Goal: Task Accomplishment & Management: Use online tool/utility

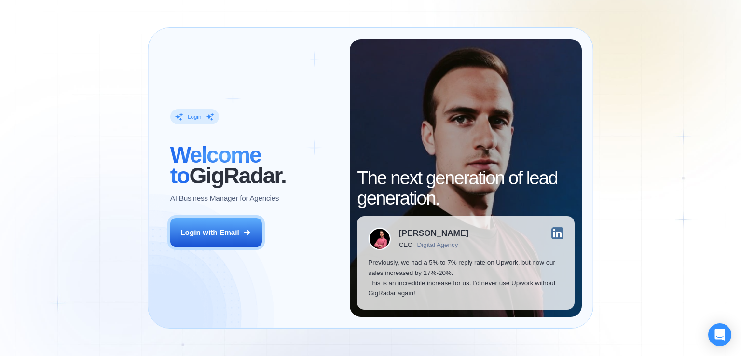
click at [226, 247] on div "Login ‍ Welcome to GigRadar. AI Business Manager for Agencies Login with Email" at bounding box center [254, 178] width 191 height 278
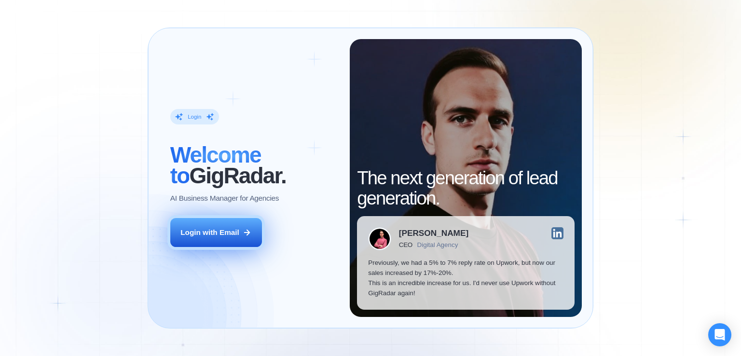
click at [227, 229] on div "Login with Email" at bounding box center [209, 232] width 59 height 10
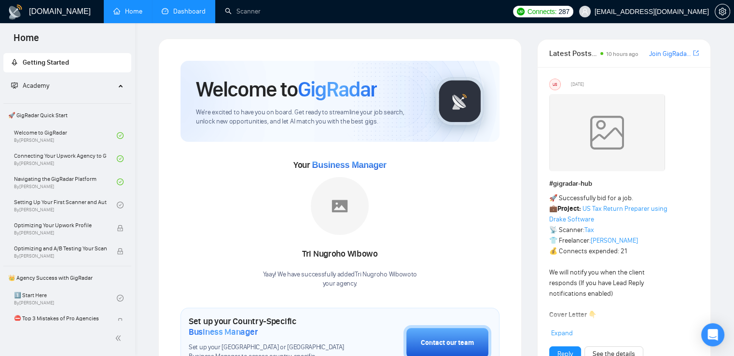
click at [176, 14] on link "Dashboard" at bounding box center [184, 11] width 44 height 8
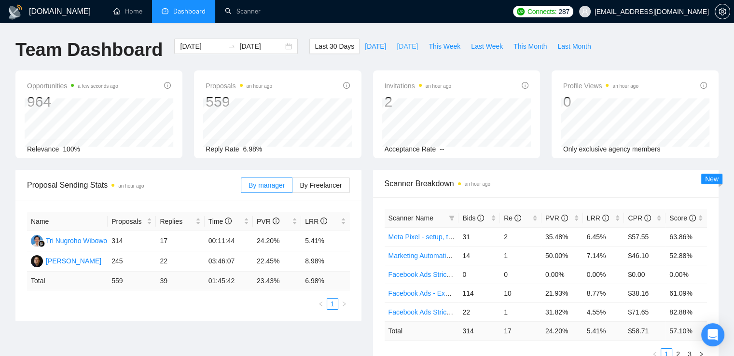
click at [404, 47] on span "[DATE]" at bounding box center [407, 46] width 21 height 11
type input "[DATE]"
click at [333, 182] on span "By Freelancer" at bounding box center [321, 185] width 42 height 8
click at [292, 188] on input "By Freelancer" at bounding box center [292, 188] width 0 height 0
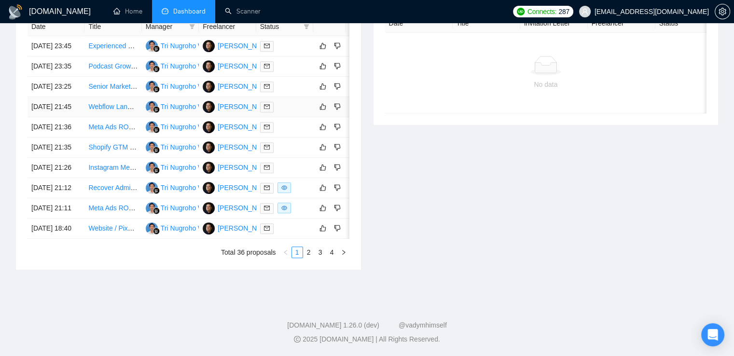
scroll to position [434, 0]
click at [310, 258] on link "2" at bounding box center [308, 252] width 11 height 11
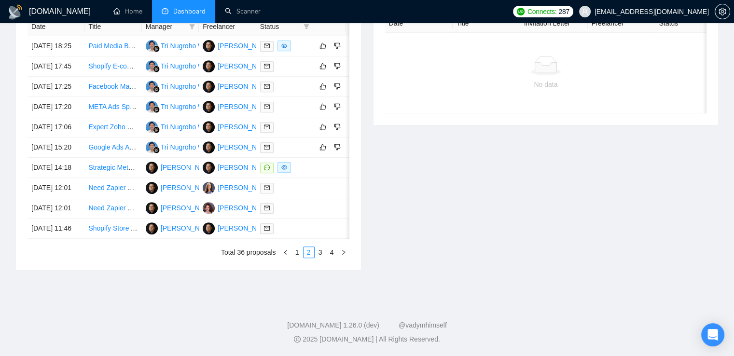
scroll to position [386, 0]
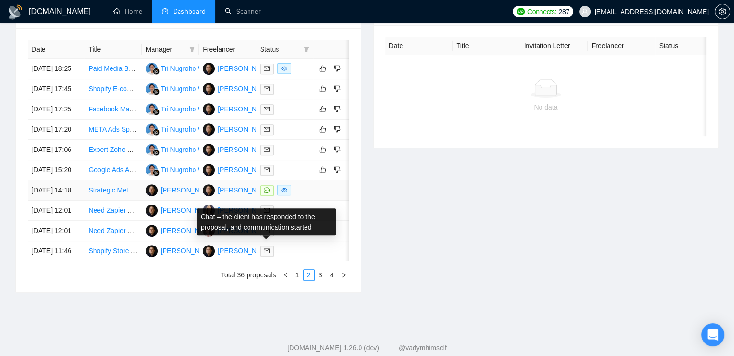
click at [266, 193] on icon "message" at bounding box center [267, 190] width 6 height 6
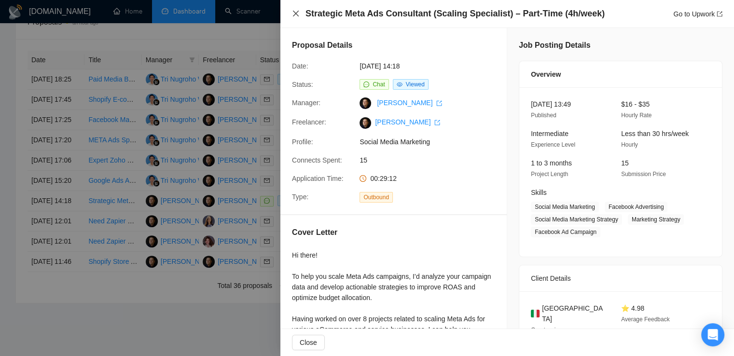
click at [295, 15] on icon "close" at bounding box center [296, 14] width 8 height 8
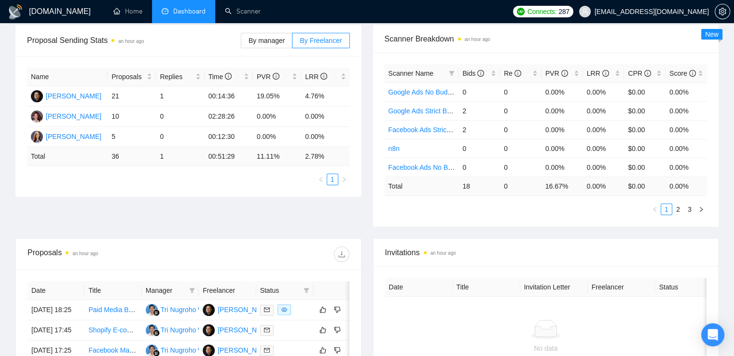
scroll to position [0, 0]
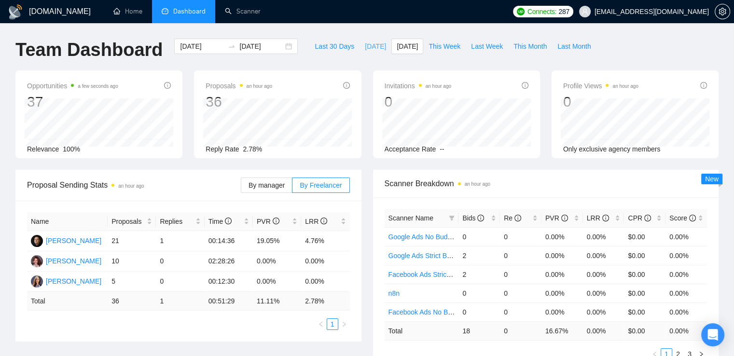
click at [365, 45] on span "[DATE]" at bounding box center [375, 46] width 21 height 11
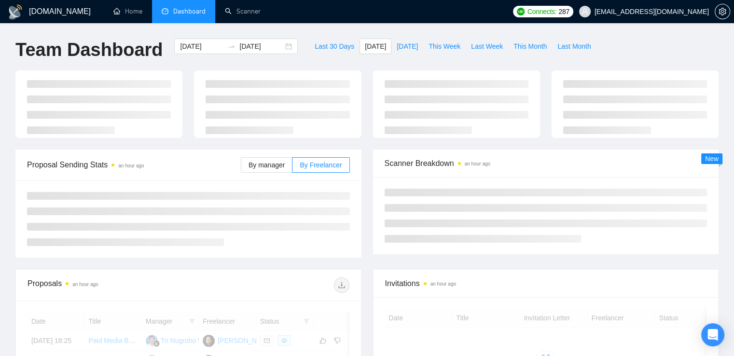
type input "[DATE]"
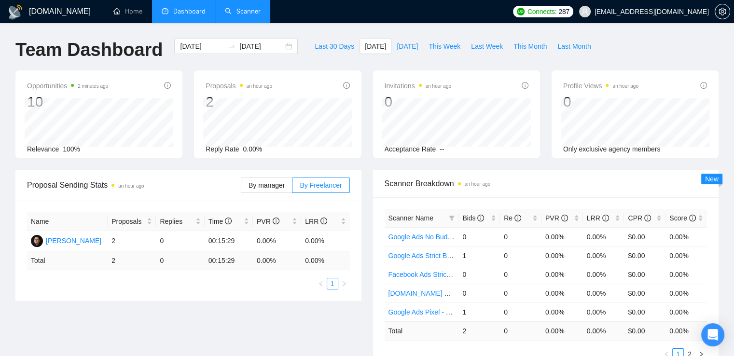
click at [248, 10] on link "Scanner" at bounding box center [243, 11] width 36 height 8
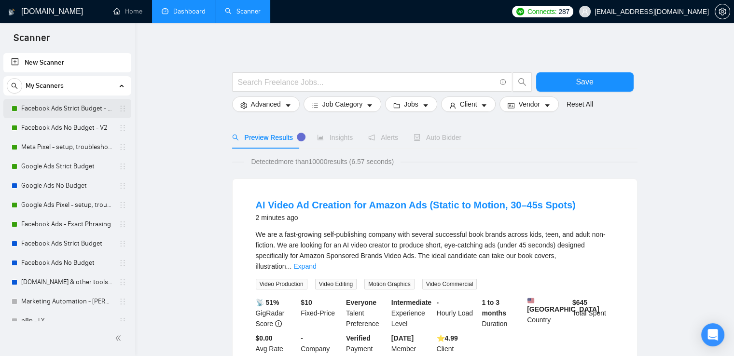
click at [75, 105] on link "Facebook Ads Strict Budget - V2" at bounding box center [67, 108] width 92 height 19
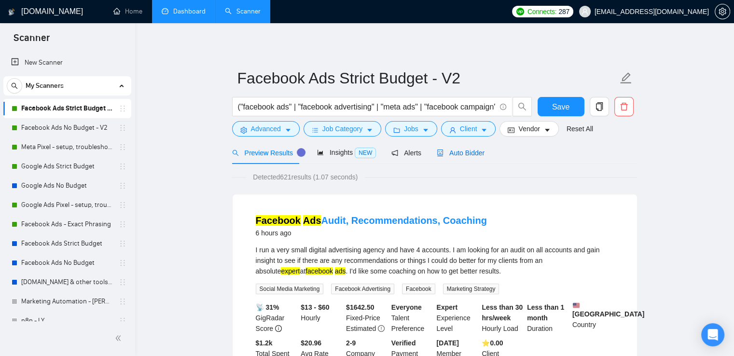
click at [454, 154] on span "Auto Bidder" at bounding box center [461, 153] width 48 height 8
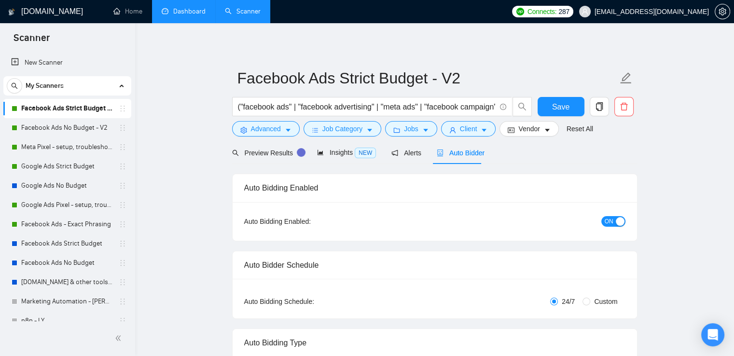
radio input "false"
radio input "true"
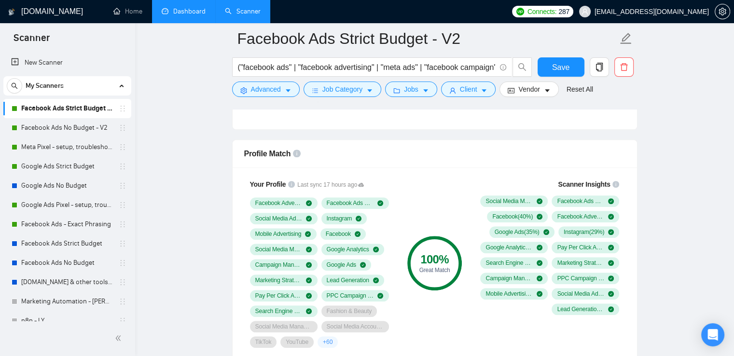
scroll to position [724, 0]
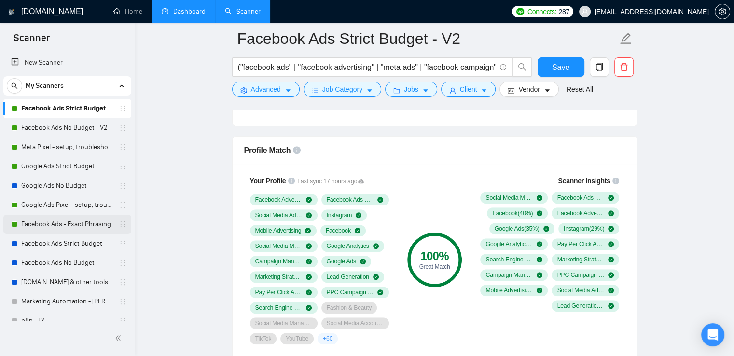
click at [70, 221] on link "Facebook Ads - Exact Phrasing" at bounding box center [67, 224] width 92 height 19
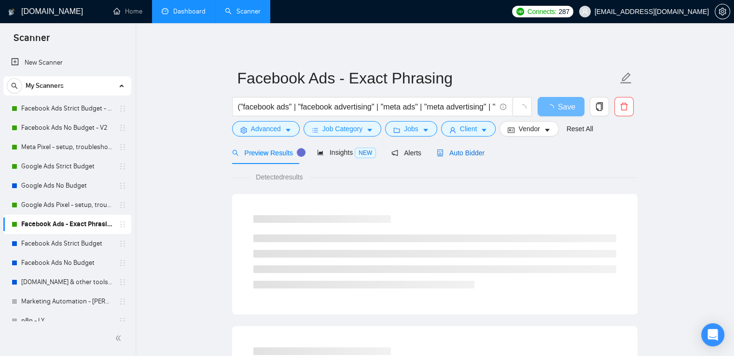
click at [446, 157] on span "Auto Bidder" at bounding box center [461, 153] width 48 height 8
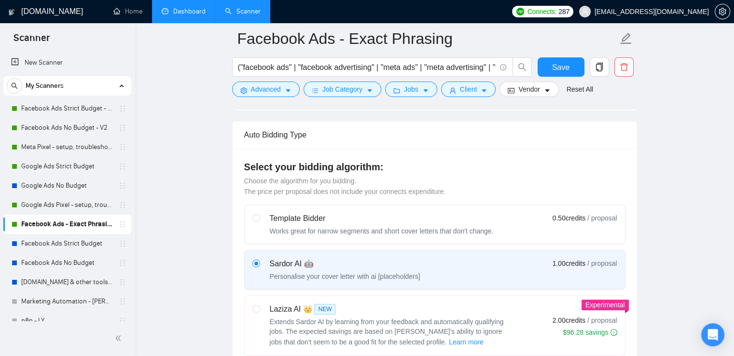
scroll to position [675, 0]
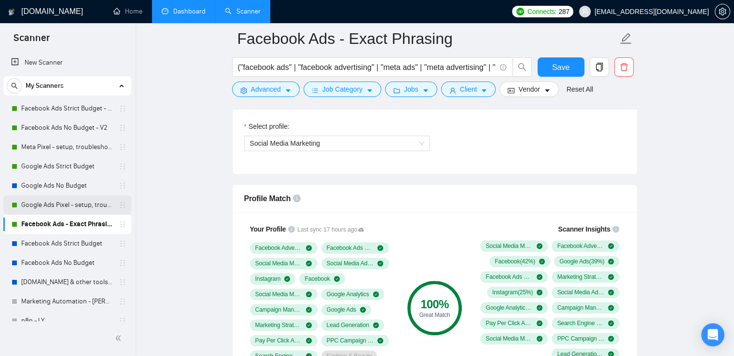
click at [61, 205] on link "Google Ads Pixel - setup, troubleshooting, tracking" at bounding box center [67, 204] width 92 height 19
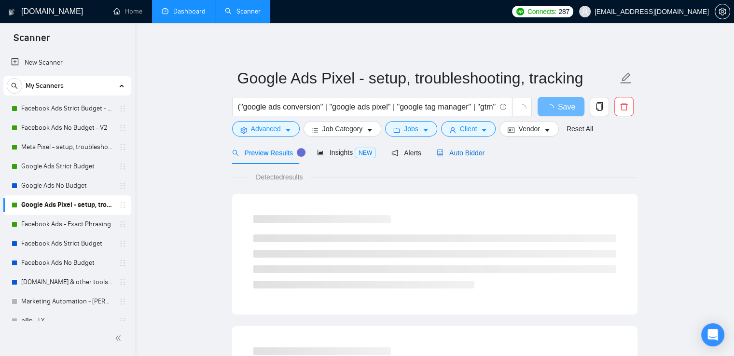
click at [466, 153] on span "Auto Bidder" at bounding box center [461, 153] width 48 height 8
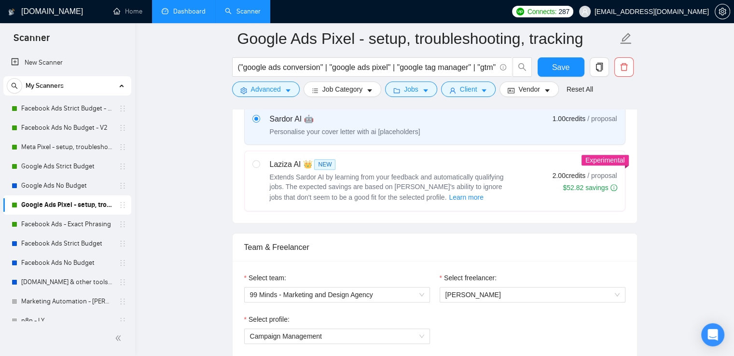
scroll to position [675, 0]
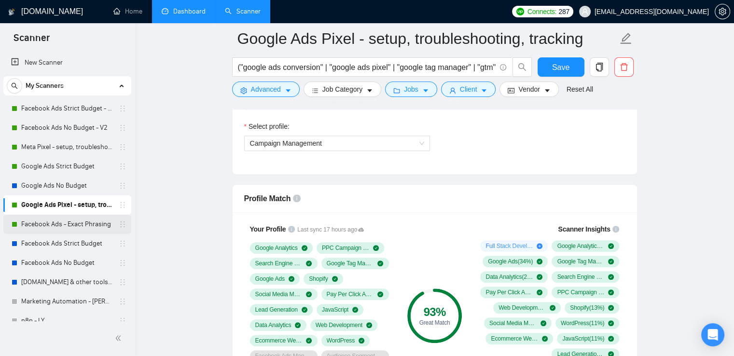
click at [57, 224] on link "Facebook Ads - Exact Phrasing" at bounding box center [67, 224] width 92 height 19
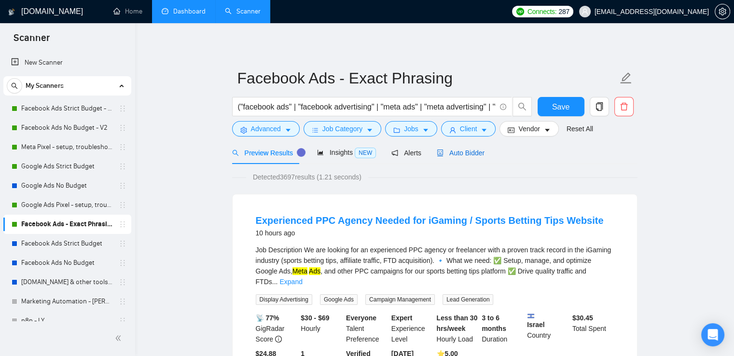
click at [447, 149] on span "Auto Bidder" at bounding box center [461, 153] width 48 height 8
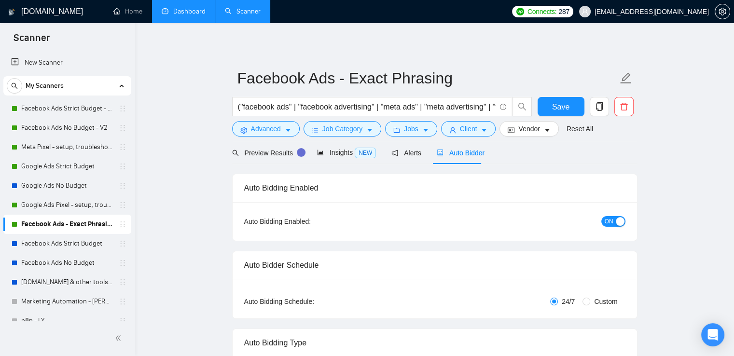
radio input "false"
radio input "true"
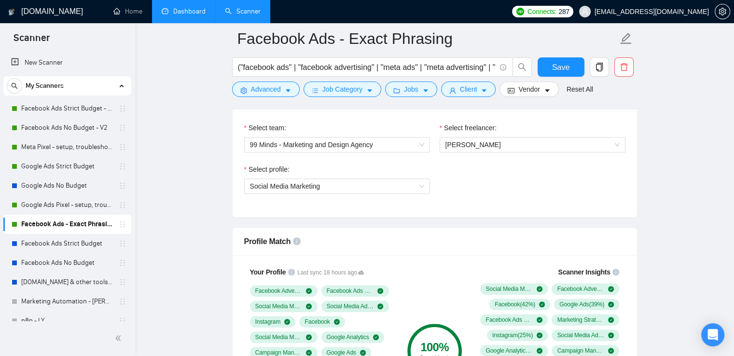
scroll to position [724, 0]
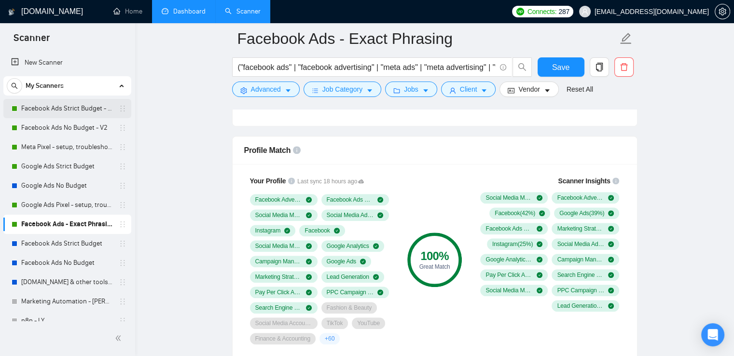
click at [83, 109] on link "Facebook Ads Strict Budget - V2" at bounding box center [67, 108] width 92 height 19
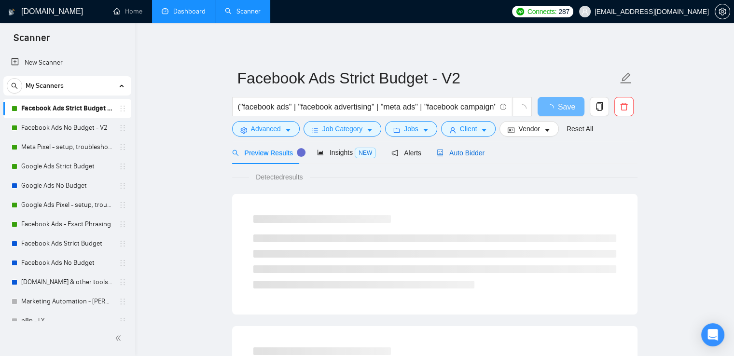
click at [460, 148] on div "Auto Bidder" at bounding box center [461, 153] width 48 height 11
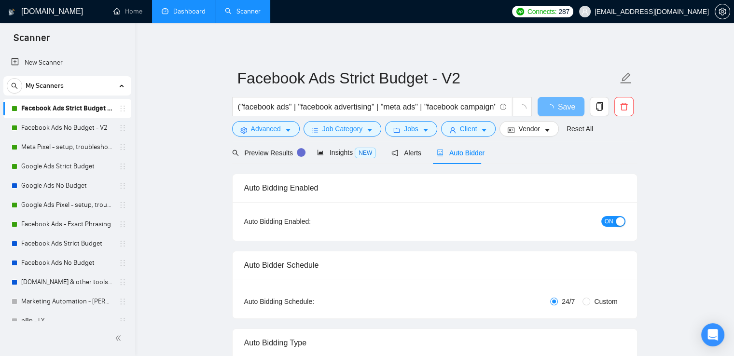
radio input "false"
radio input "true"
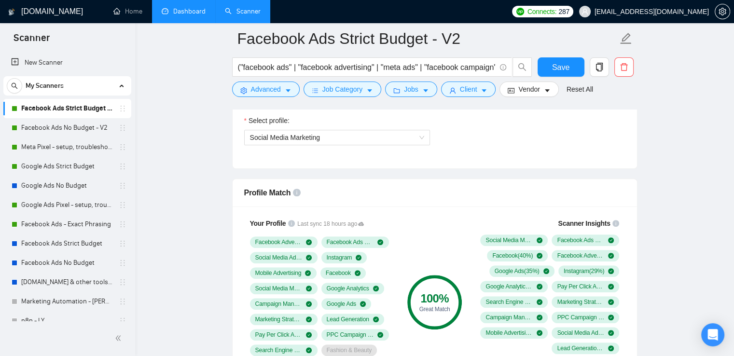
scroll to position [724, 0]
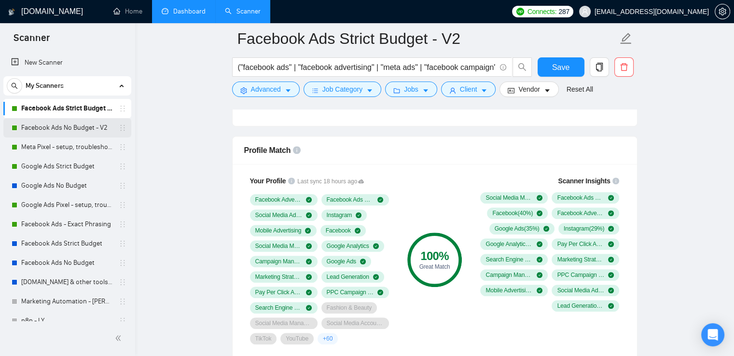
click at [76, 123] on link "Facebook Ads No Budget - V2" at bounding box center [67, 127] width 92 height 19
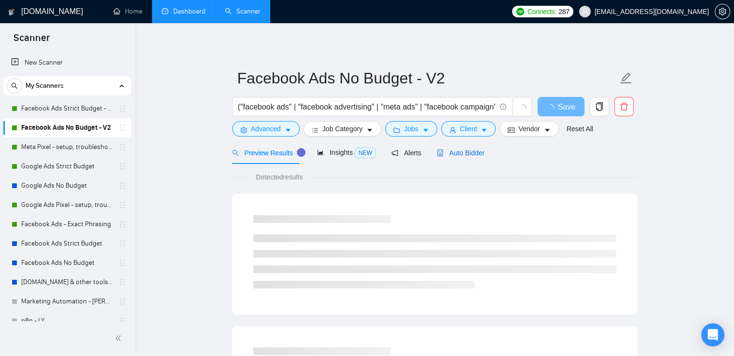
click at [475, 156] on span "Auto Bidder" at bounding box center [461, 153] width 48 height 8
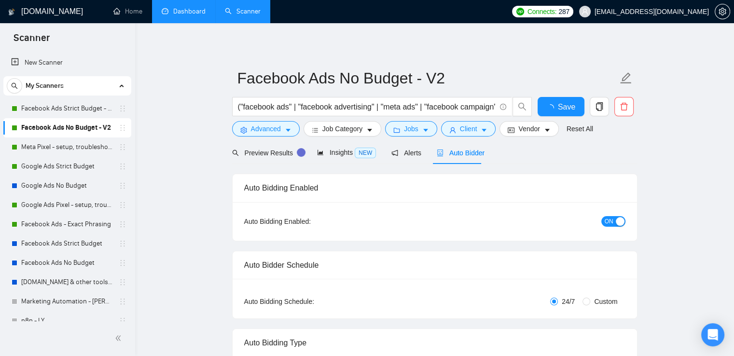
radio input "false"
radio input "true"
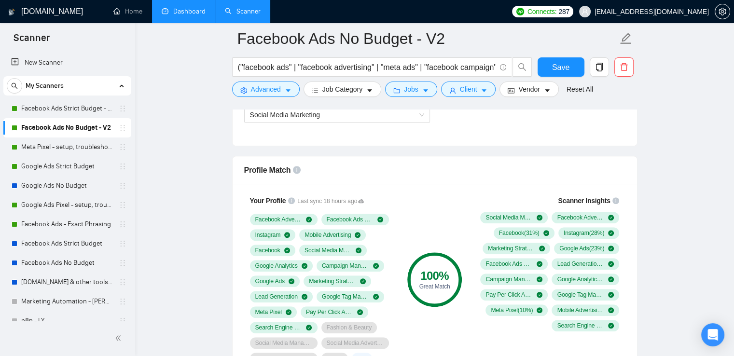
scroll to position [675, 0]
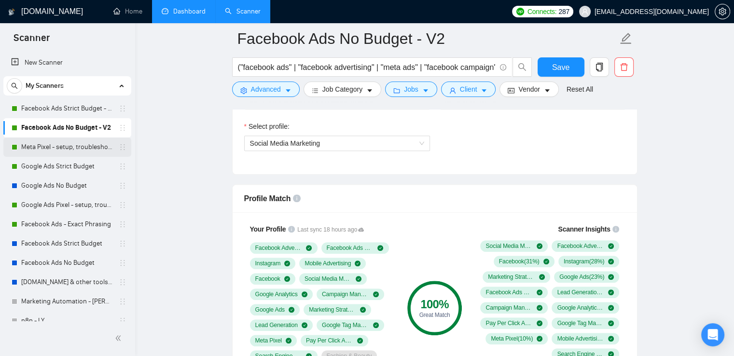
click at [83, 146] on link "Meta Pixel - setup, troubleshooting, tracking" at bounding box center [67, 146] width 92 height 19
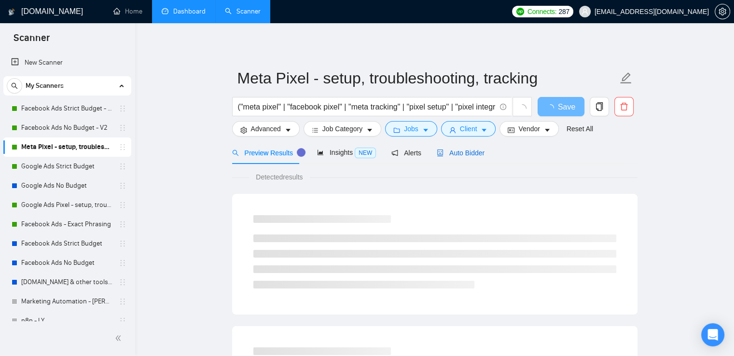
click at [466, 156] on span "Auto Bidder" at bounding box center [461, 153] width 48 height 8
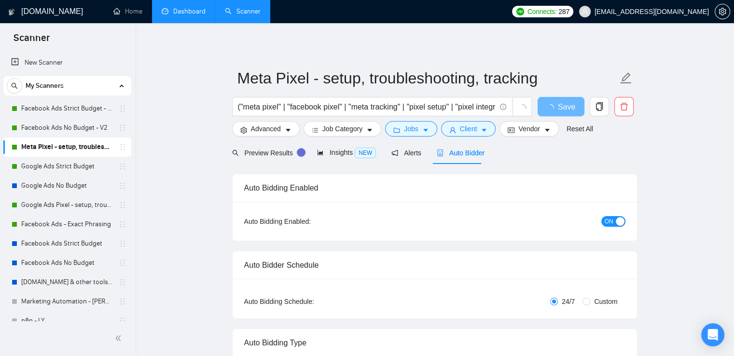
radio input "false"
radio input "true"
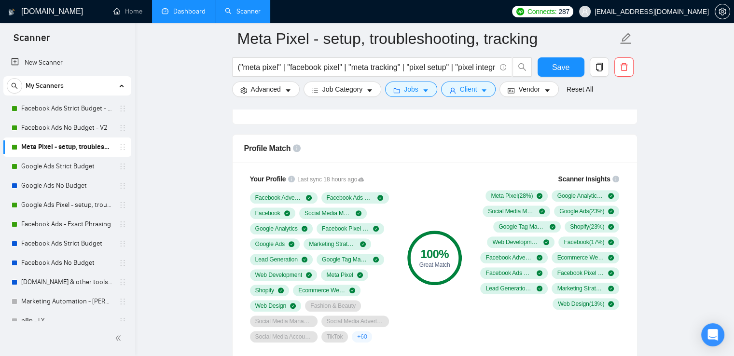
scroll to position [820, 0]
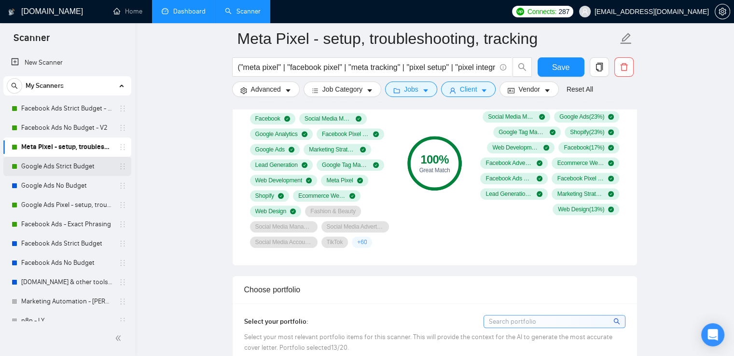
click at [76, 163] on link "Google Ads Strict Budget" at bounding box center [67, 166] width 92 height 19
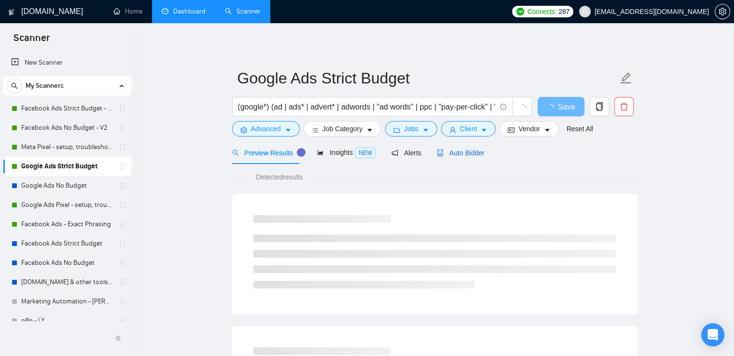
drag, startPoint x: 453, startPoint y: 152, endPoint x: 675, endPoint y: 166, distance: 222.9
click at [453, 152] on span "Auto Bidder" at bounding box center [461, 153] width 48 height 8
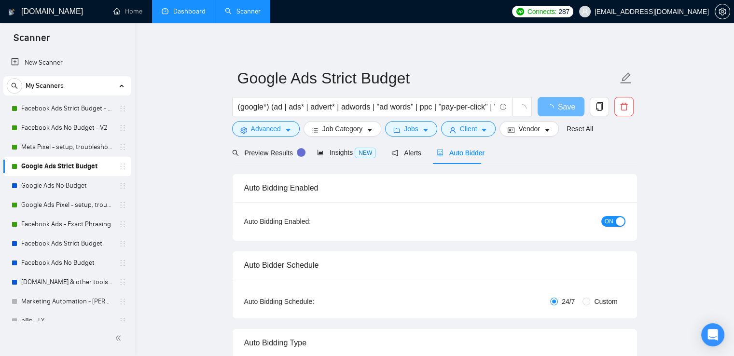
radio input "false"
radio input "true"
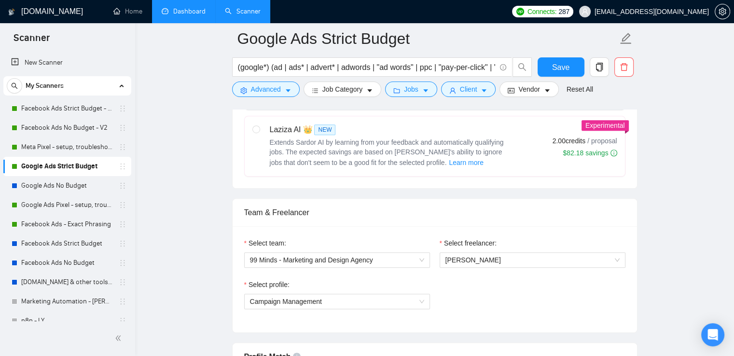
scroll to position [434, 0]
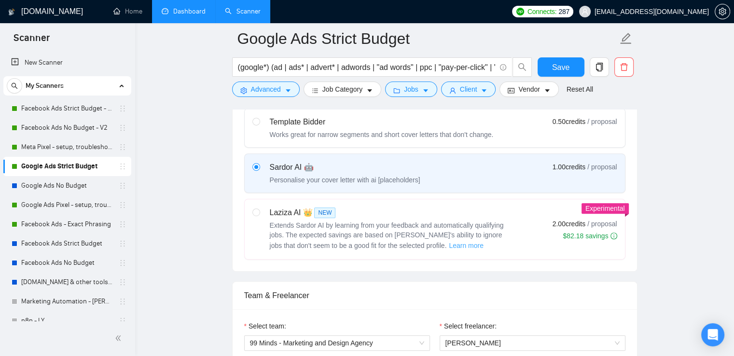
click at [449, 246] on span "Learn more" at bounding box center [466, 245] width 35 height 11
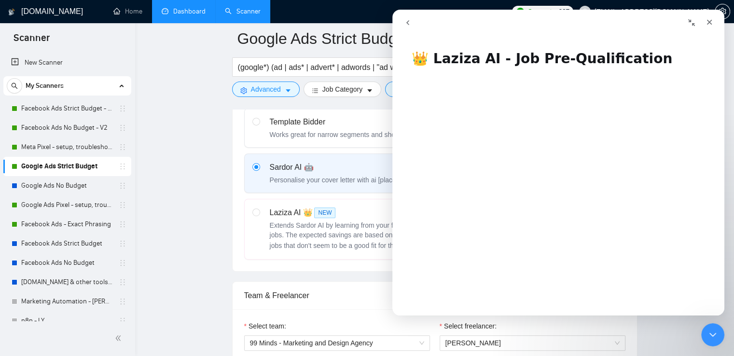
scroll to position [145, 0]
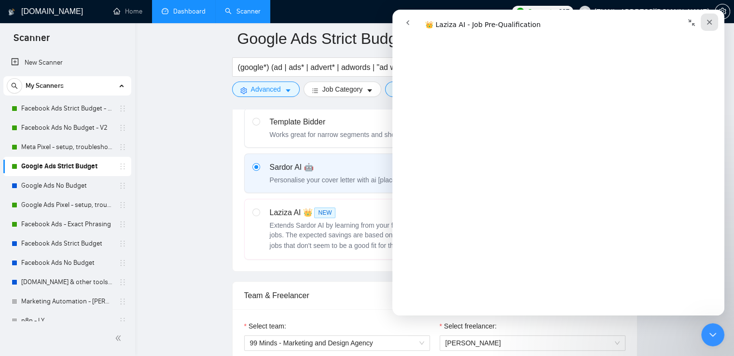
click at [709, 24] on icon "Закрыть" at bounding box center [709, 22] width 8 height 8
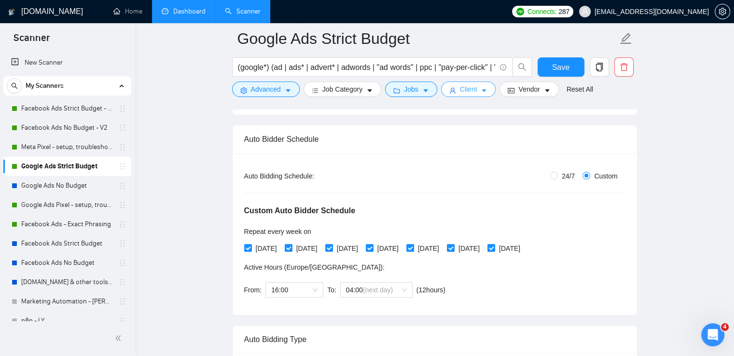
scroll to position [193, 0]
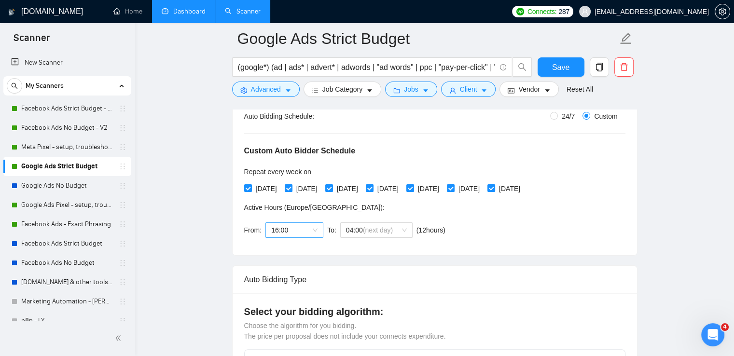
click at [284, 236] on span "16:00" at bounding box center [294, 230] width 46 height 14
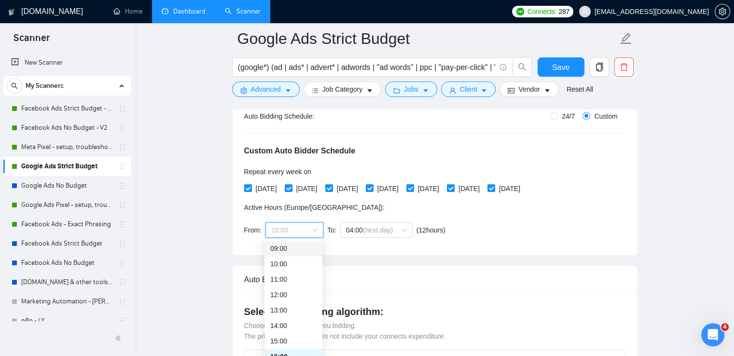
click at [292, 247] on div "09:00" at bounding box center [293, 248] width 46 height 11
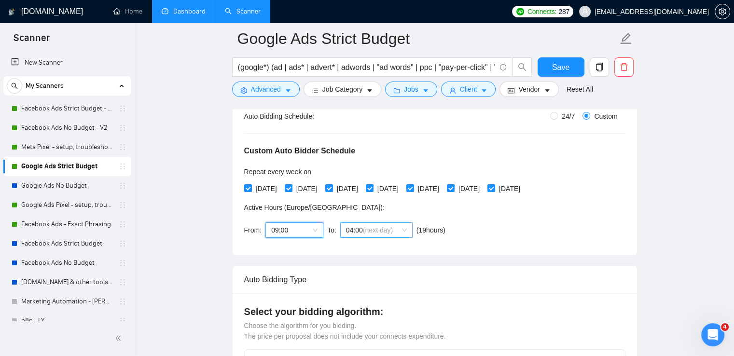
click at [375, 228] on span "(next day)" at bounding box center [378, 230] width 30 height 8
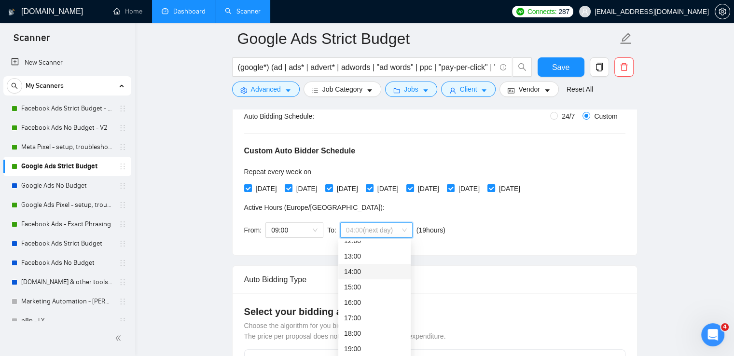
scroll to position [241, 0]
click at [371, 286] on div "18:00" at bounding box center [374, 285] width 61 height 11
click at [547, 227] on div "Custom Auto Bidder Schedule Repeat every week [DATE] [DATE] [DATE] [DATE] [DATE…" at bounding box center [434, 183] width 381 height 122
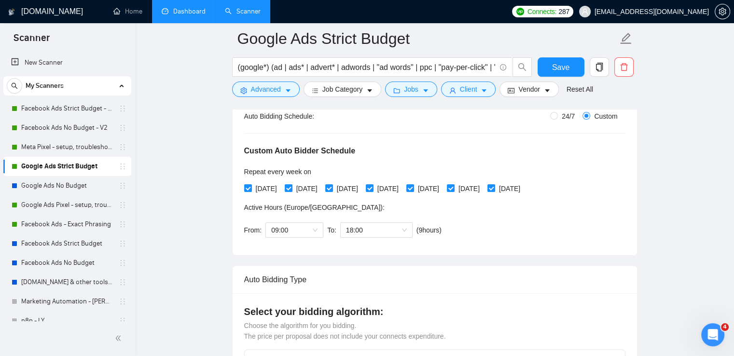
click at [560, 80] on div "Save" at bounding box center [561, 69] width 51 height 24
click at [560, 70] on span "Save" at bounding box center [560, 67] width 17 height 12
click at [74, 221] on link "Facebook Ads - Exact Phrasing" at bounding box center [67, 224] width 92 height 19
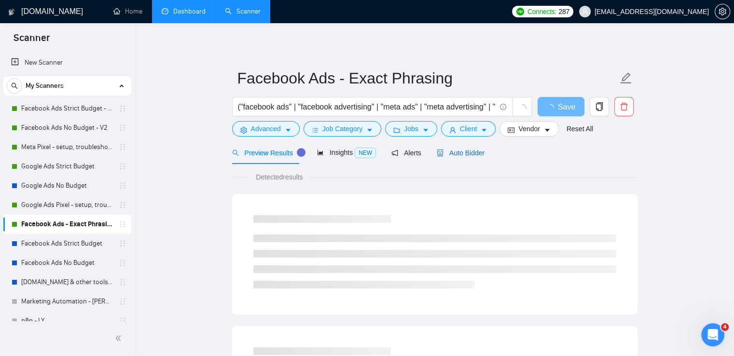
click at [461, 153] on span "Auto Bidder" at bounding box center [461, 153] width 48 height 8
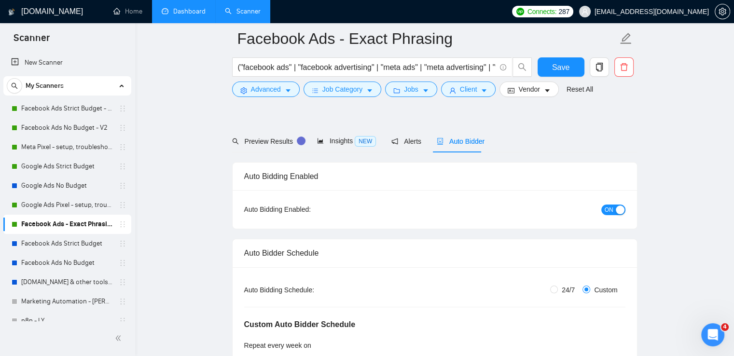
scroll to position [96, 0]
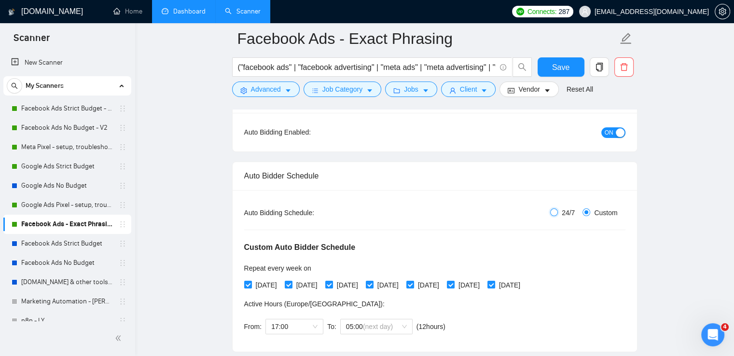
click at [554, 214] on input "24/7" at bounding box center [554, 212] width 8 height 8
radio input "true"
radio input "false"
checkbox input "false"
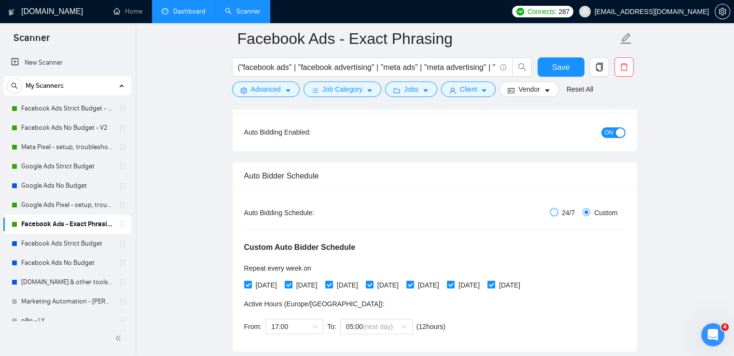
checkbox input "false"
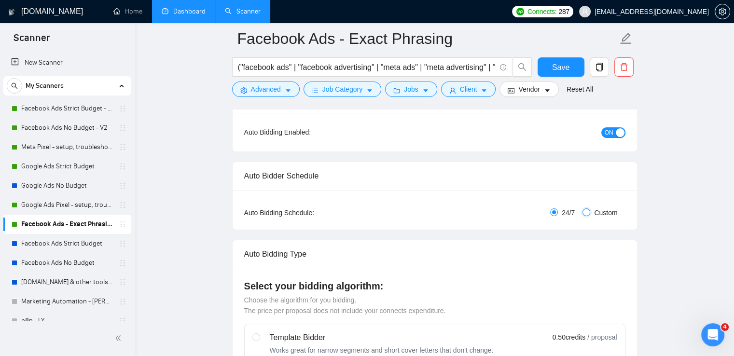
click at [585, 211] on input "Custom" at bounding box center [586, 212] width 8 height 8
radio input "true"
radio input "false"
checkbox input "true"
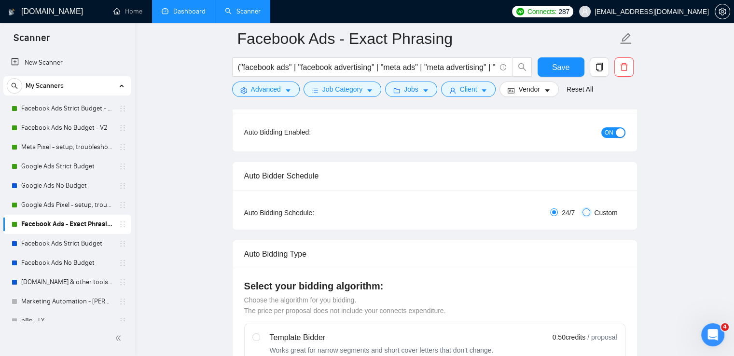
checkbox input "true"
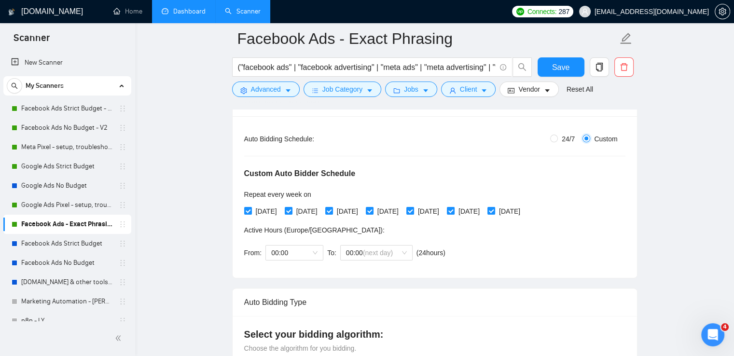
scroll to position [193, 0]
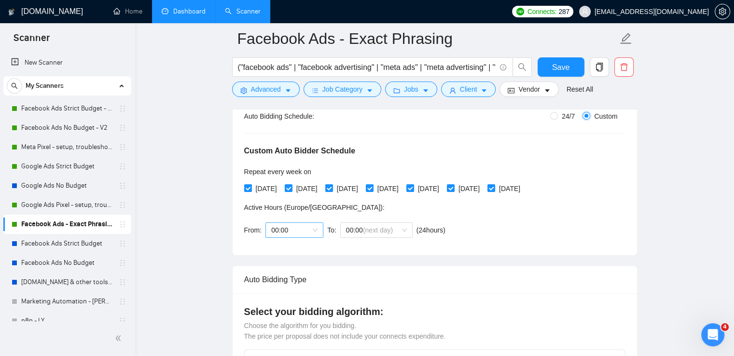
click at [284, 232] on span "00:00" at bounding box center [294, 230] width 46 height 14
click at [289, 290] on div "09:00" at bounding box center [293, 291] width 46 height 11
click at [374, 232] on span "(next day)" at bounding box center [378, 230] width 30 height 8
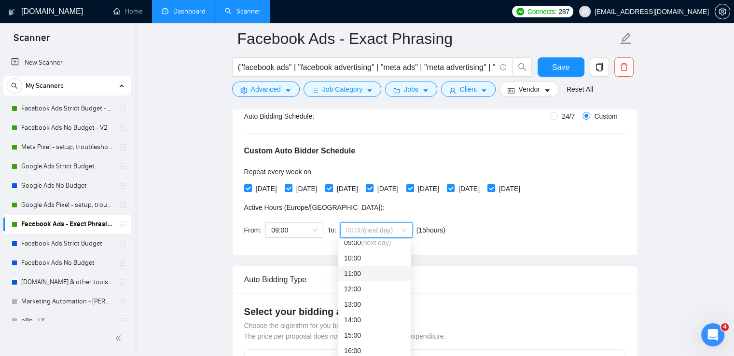
scroll to position [241, 0]
click at [369, 281] on div "18:00" at bounding box center [374, 285] width 61 height 11
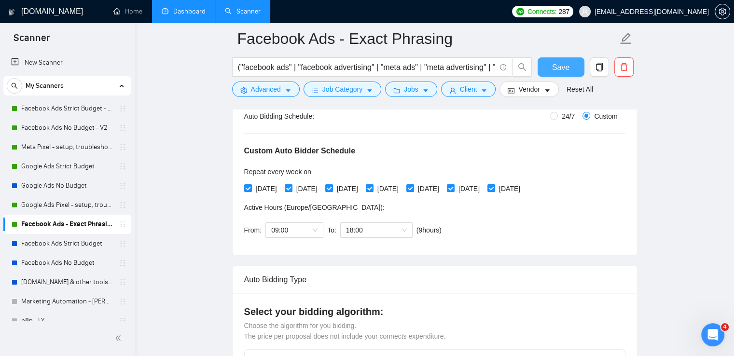
click at [560, 66] on span "Save" at bounding box center [560, 67] width 17 height 12
click at [60, 106] on link "Facebook Ads Strict Budget - V2" at bounding box center [67, 108] width 92 height 19
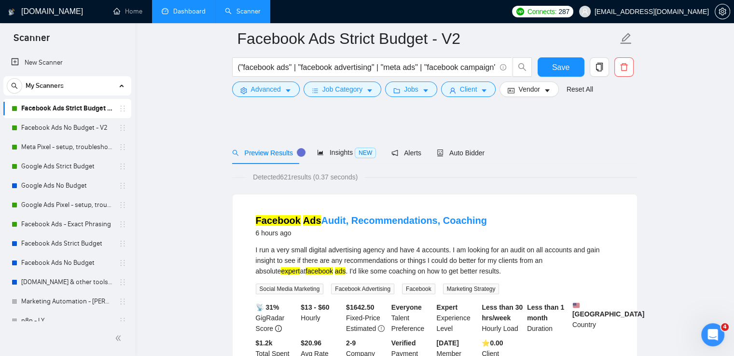
scroll to position [48, 0]
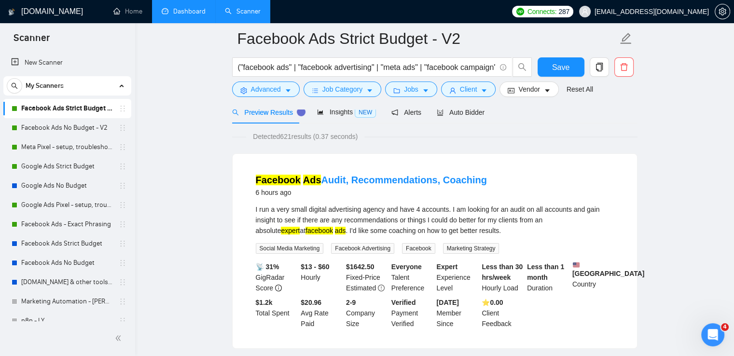
click at [450, 108] on div at bounding box center [434, 106] width 405 height 8
click at [461, 113] on span "Auto Bidder" at bounding box center [461, 113] width 48 height 8
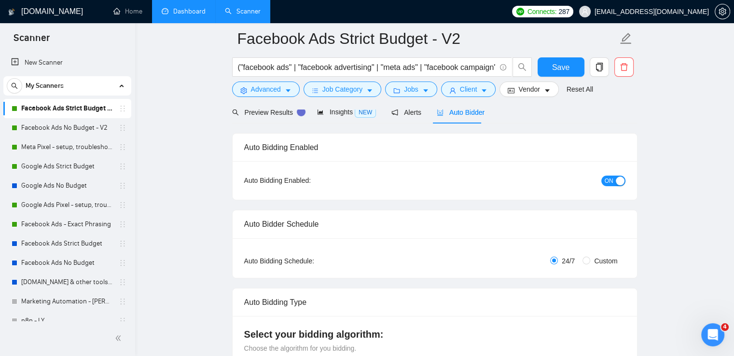
radio input "false"
radio input "true"
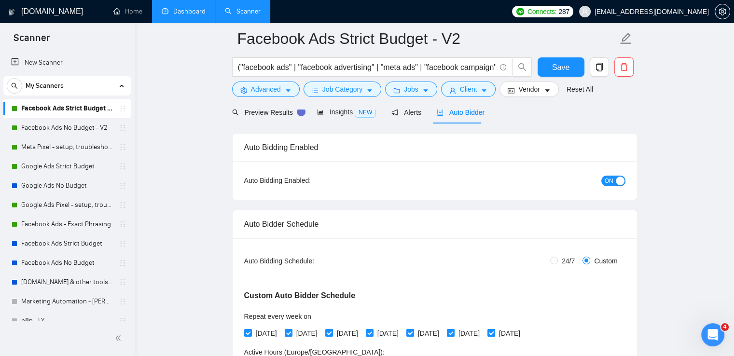
scroll to position [241, 0]
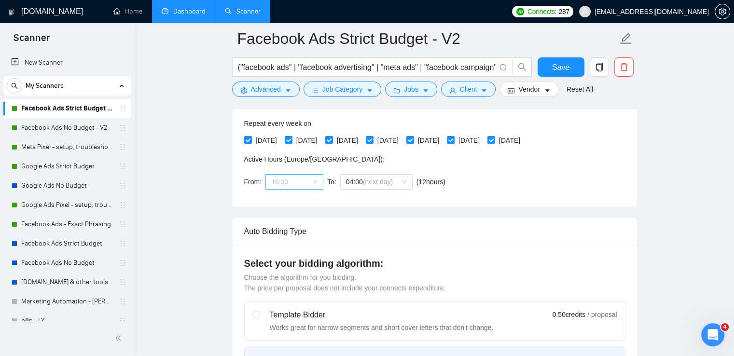
click at [282, 184] on span "16:00" at bounding box center [294, 182] width 46 height 14
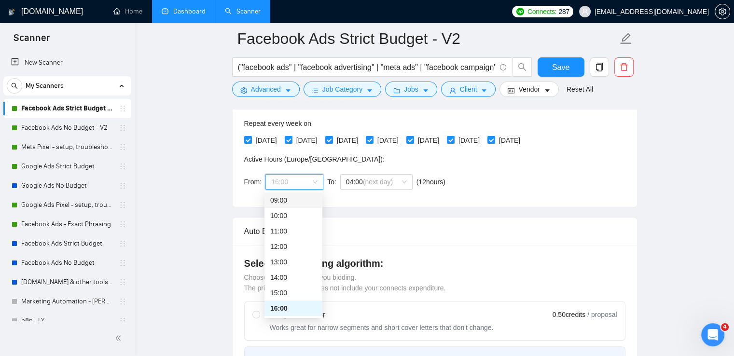
click at [284, 201] on div "09:00" at bounding box center [293, 200] width 46 height 11
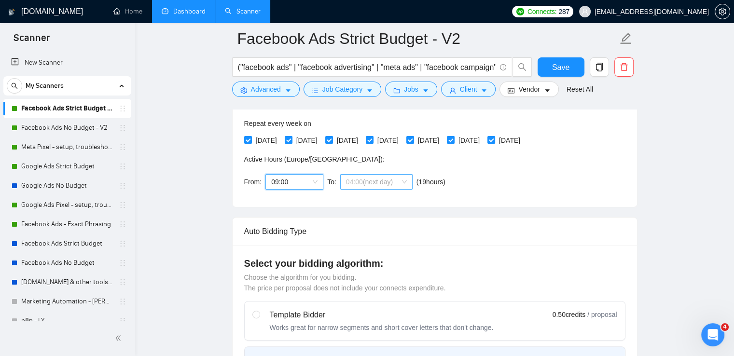
click at [366, 183] on span "(next day)" at bounding box center [378, 182] width 30 height 8
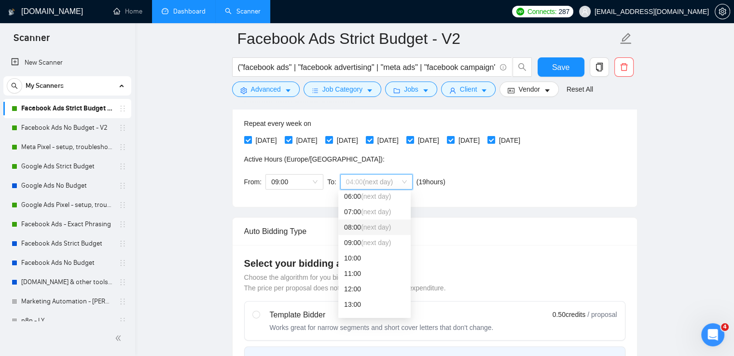
scroll to position [193, 0]
click at [360, 285] on div "18:00" at bounding box center [374, 285] width 61 height 11
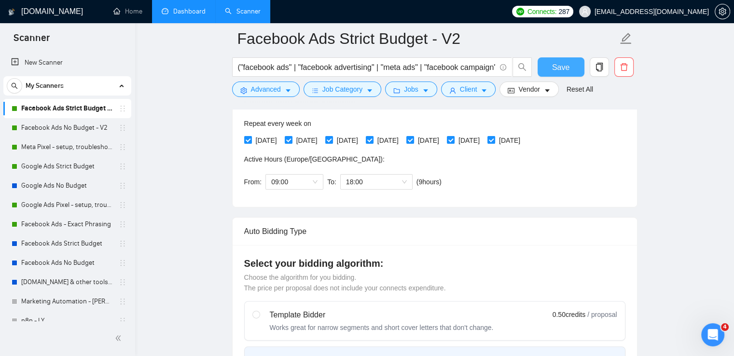
click at [558, 61] on span "Save" at bounding box center [560, 67] width 17 height 12
click at [34, 130] on link "Facebook Ads No Budget - V2" at bounding box center [67, 127] width 92 height 19
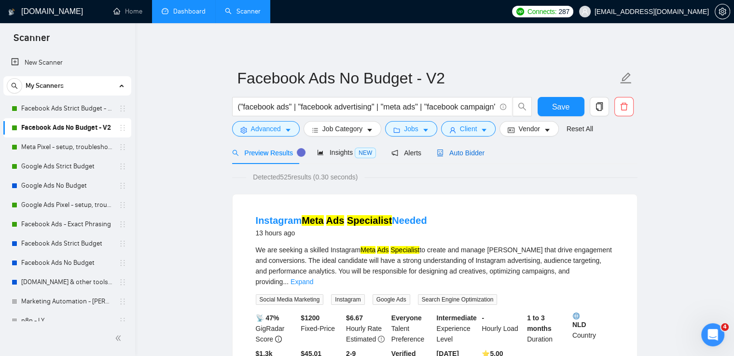
click at [451, 151] on span "Auto Bidder" at bounding box center [461, 153] width 48 height 8
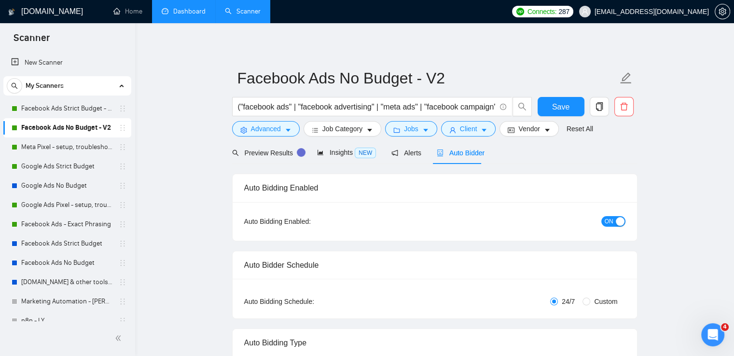
radio input "false"
radio input "true"
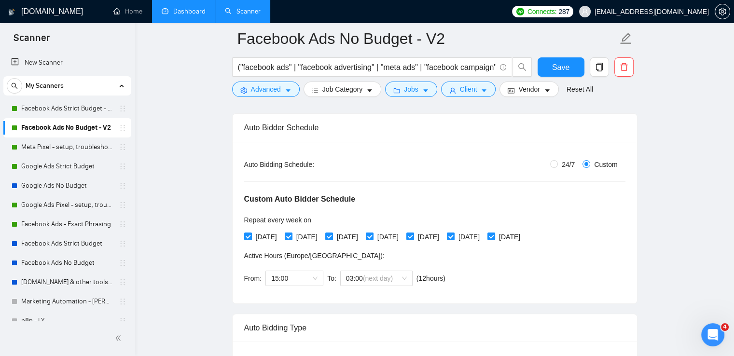
scroll to position [289, 0]
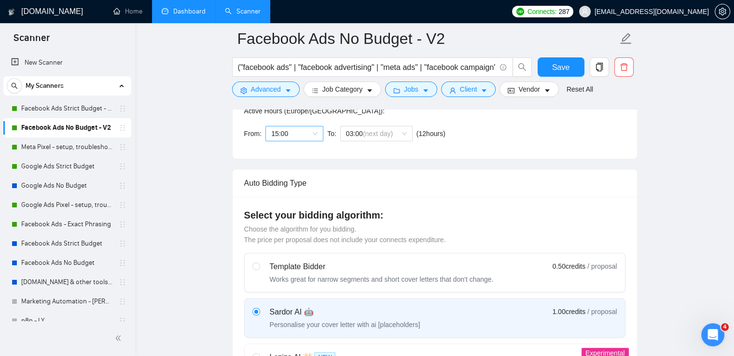
click at [281, 135] on span "15:00" at bounding box center [294, 133] width 46 height 14
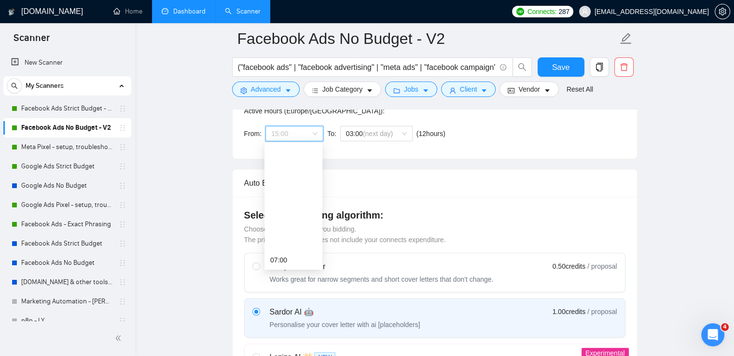
scroll to position [124, 0]
click at [280, 169] on div "09:00" at bounding box center [293, 167] width 46 height 11
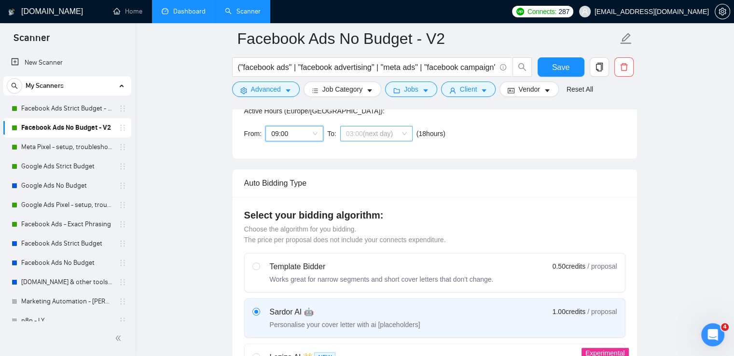
click at [365, 136] on span "(next day)" at bounding box center [378, 134] width 30 height 8
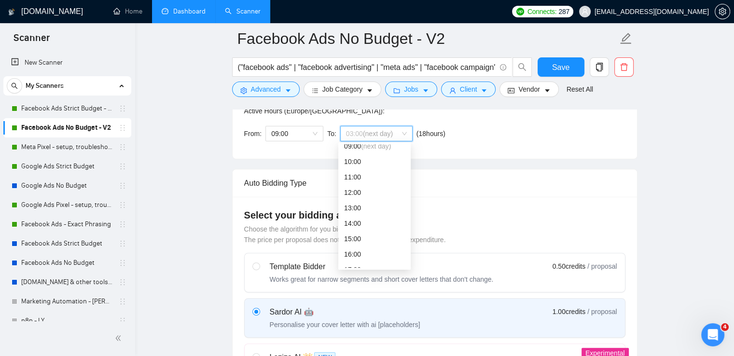
scroll to position [193, 0]
click at [352, 238] on div "18:00" at bounding box center [374, 237] width 61 height 11
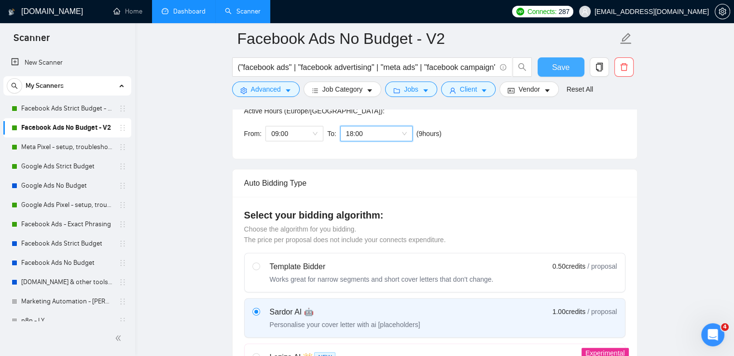
click at [559, 67] on span "Save" at bounding box center [560, 67] width 17 height 12
click at [53, 150] on link "Meta Pixel - setup, troubleshooting, tracking" at bounding box center [67, 146] width 92 height 19
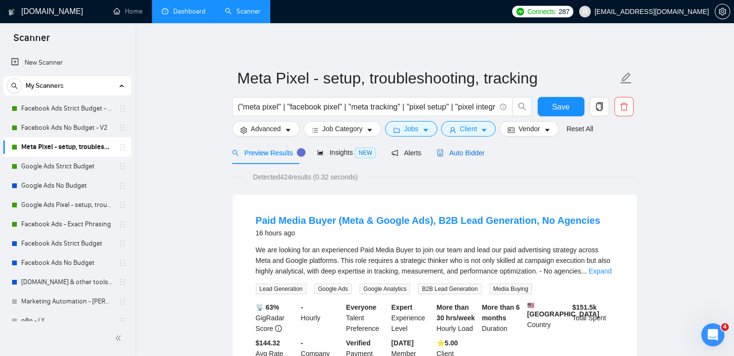
click at [459, 155] on span "Auto Bidder" at bounding box center [461, 153] width 48 height 8
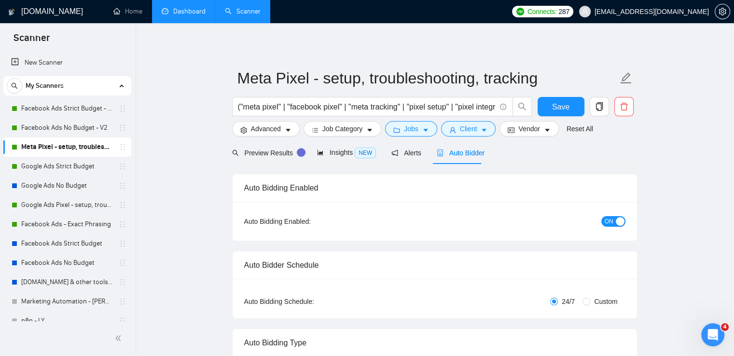
radio input "false"
radio input "true"
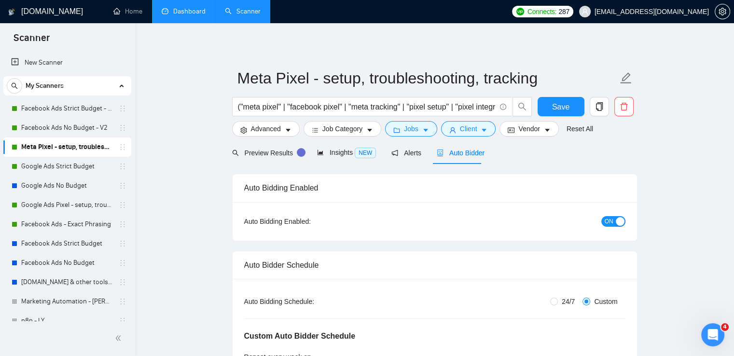
scroll to position [145, 0]
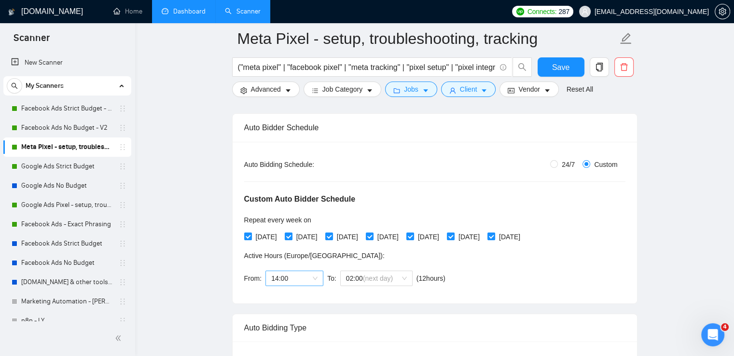
click at [273, 275] on span "14:00" at bounding box center [294, 278] width 46 height 14
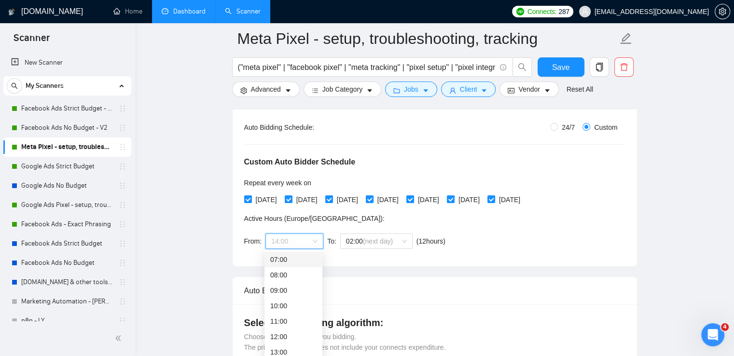
scroll to position [193, 0]
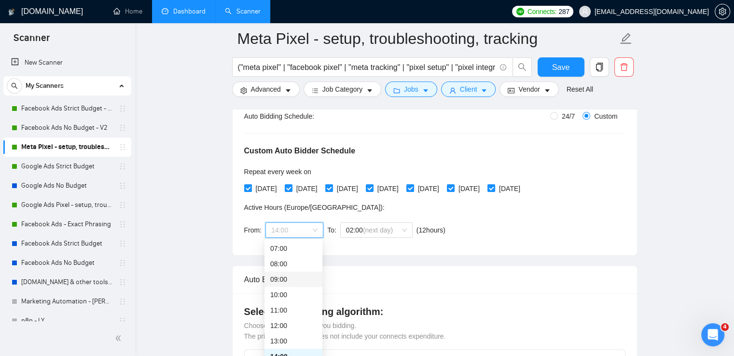
click at [288, 277] on div "09:00" at bounding box center [293, 279] width 46 height 11
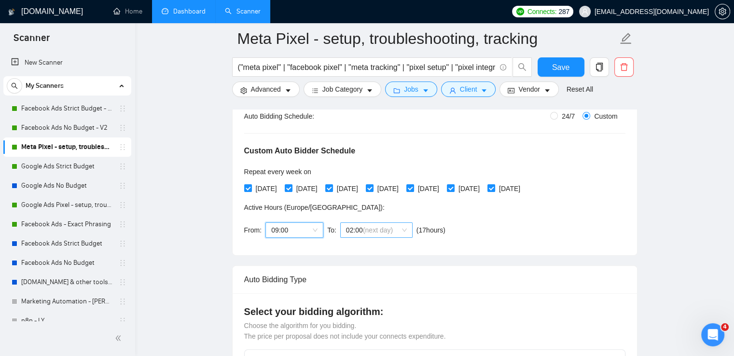
click at [388, 227] on span "(next day)" at bounding box center [378, 230] width 30 height 8
click at [357, 334] on div "18:00" at bounding box center [374, 333] width 61 height 11
click at [561, 64] on span "Save" at bounding box center [560, 67] width 17 height 12
click at [69, 126] on link "Facebook Ads No Budget - V2" at bounding box center [67, 127] width 92 height 19
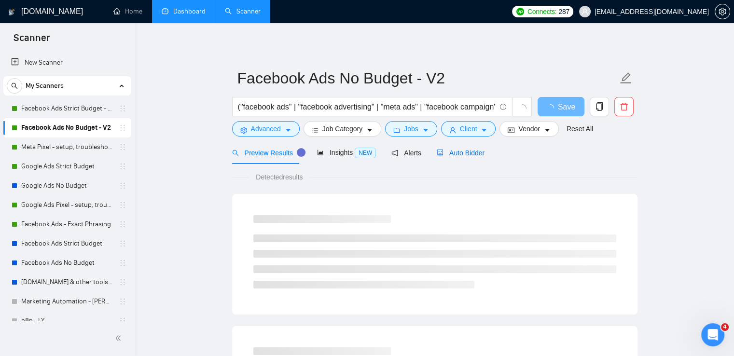
click at [457, 151] on span "Auto Bidder" at bounding box center [461, 153] width 48 height 8
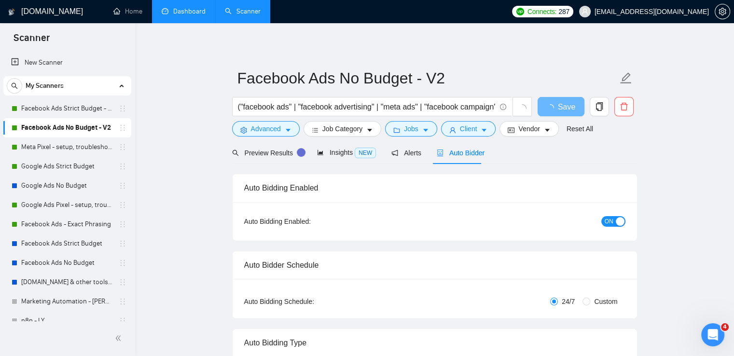
radio input "false"
radio input "true"
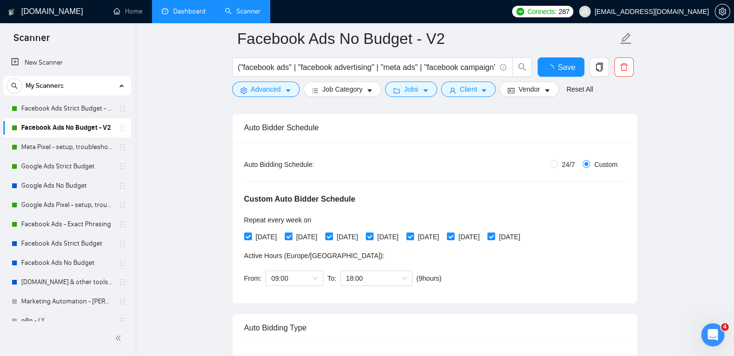
scroll to position [289, 0]
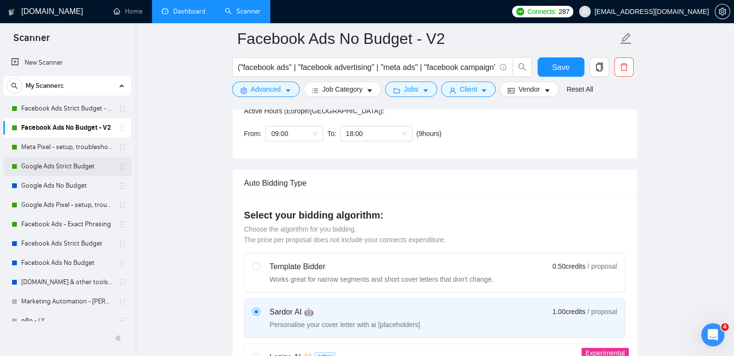
click at [78, 167] on link "Google Ads Strict Budget" at bounding box center [67, 166] width 92 height 19
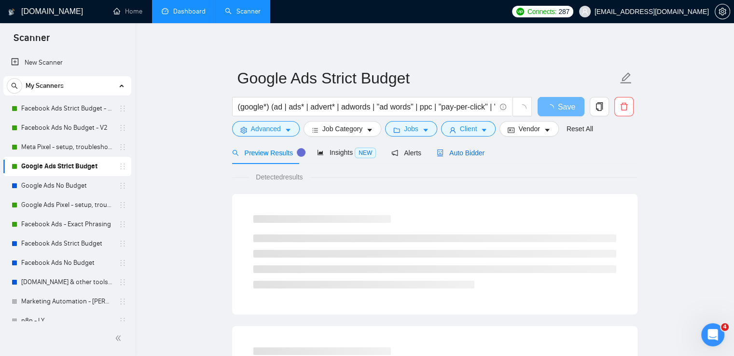
click at [455, 158] on div "Auto Bidder" at bounding box center [461, 153] width 48 height 11
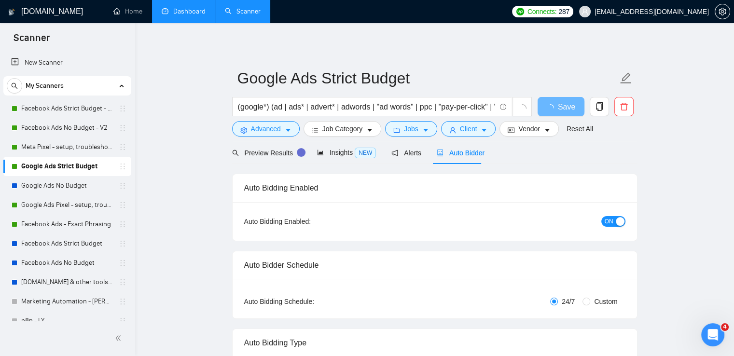
radio input "false"
radio input "true"
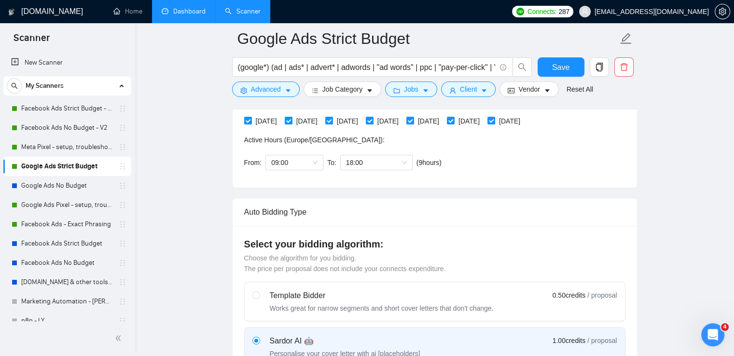
scroll to position [289, 0]
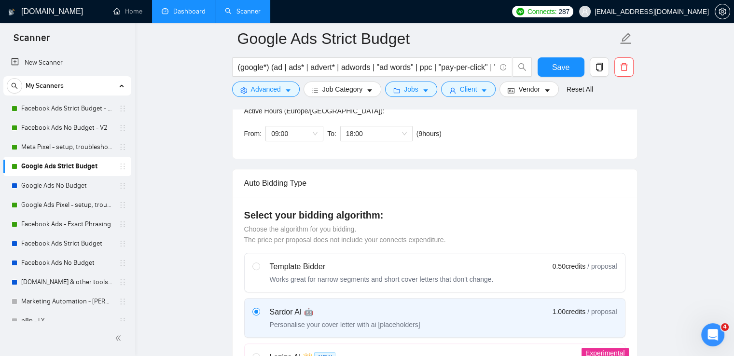
click at [69, 206] on link "Google Ads Pixel - setup, troubleshooting, tracking" at bounding box center [67, 204] width 92 height 19
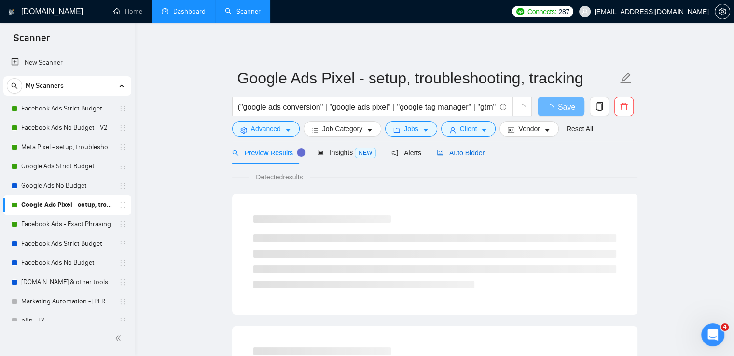
click at [468, 153] on span "Auto Bidder" at bounding box center [461, 153] width 48 height 8
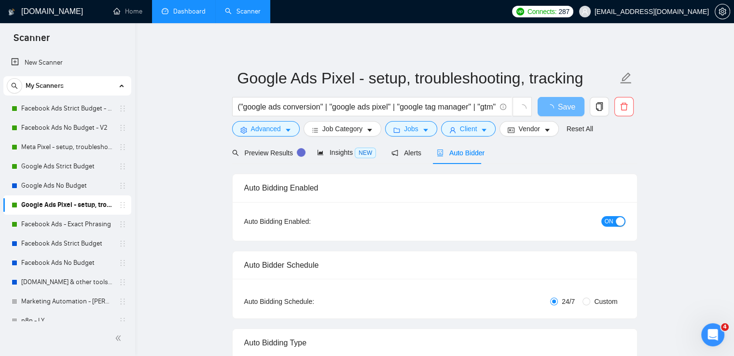
radio input "false"
radio input "true"
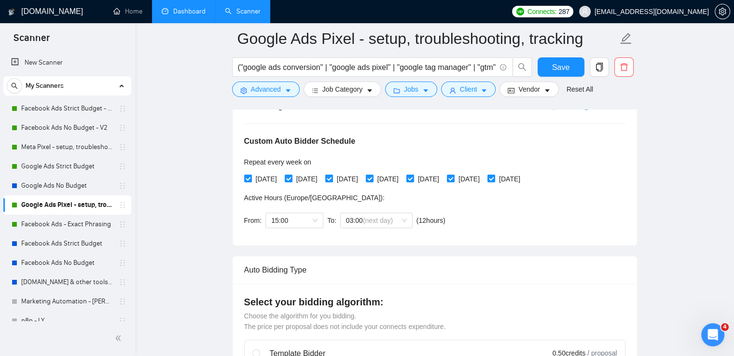
scroll to position [193, 0]
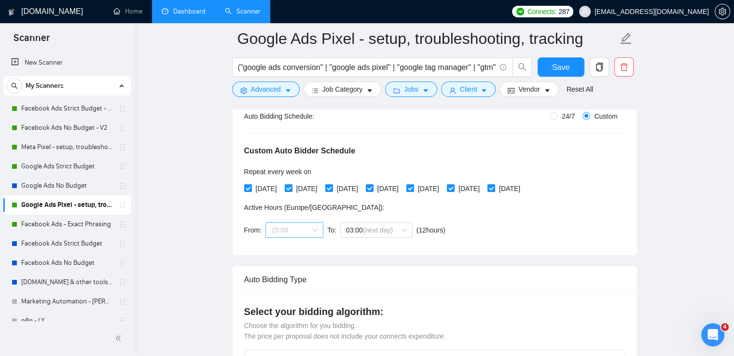
click at [275, 229] on span "15:00" at bounding box center [294, 230] width 46 height 14
click at [285, 309] on div "09:00" at bounding box center [293, 312] width 46 height 11
click at [358, 231] on span "03:00 (next day)" at bounding box center [376, 230] width 61 height 14
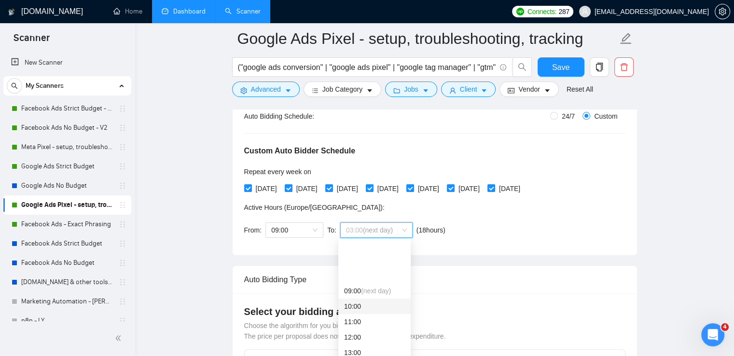
scroll to position [193, 0]
click at [371, 334] on div "18:00" at bounding box center [374, 333] width 61 height 11
click at [576, 84] on div "Reset all filters" at bounding box center [576, 84] width 0 height 0
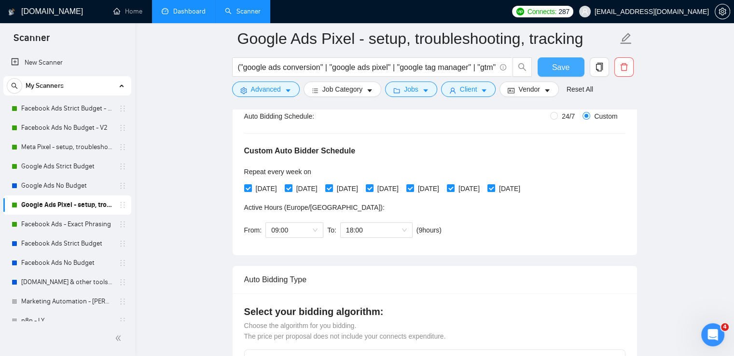
click at [560, 66] on span "Save" at bounding box center [560, 67] width 17 height 12
click at [54, 220] on link "Facebook Ads - Exact Phrasing" at bounding box center [67, 224] width 92 height 19
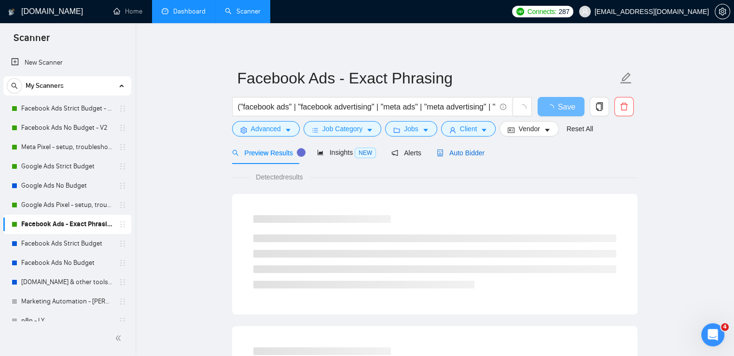
click at [465, 151] on span "Auto Bidder" at bounding box center [461, 153] width 48 height 8
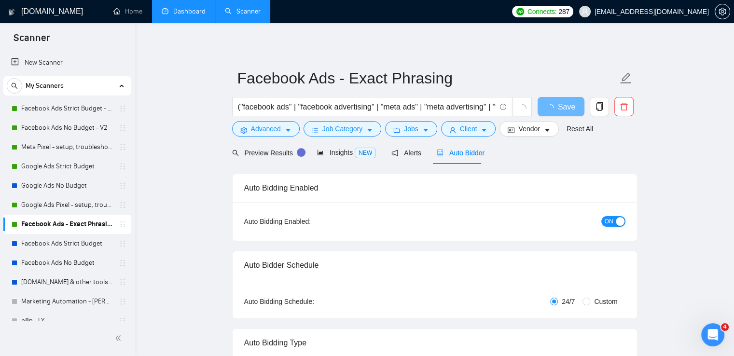
radio input "false"
radio input "true"
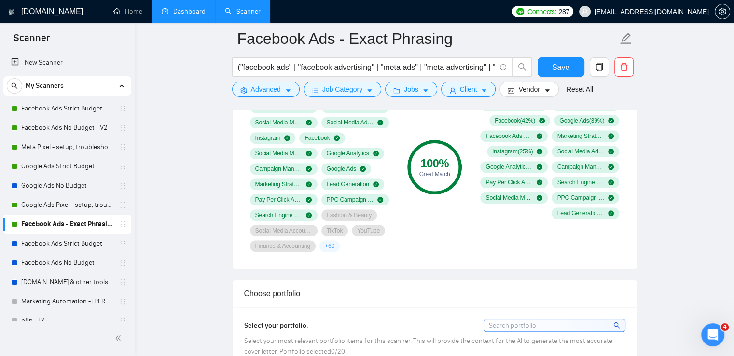
scroll to position [820, 0]
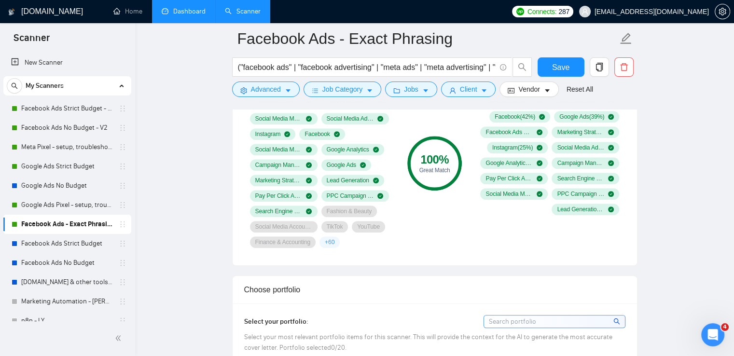
click at [187, 9] on link "Dashboard" at bounding box center [184, 11] width 44 height 8
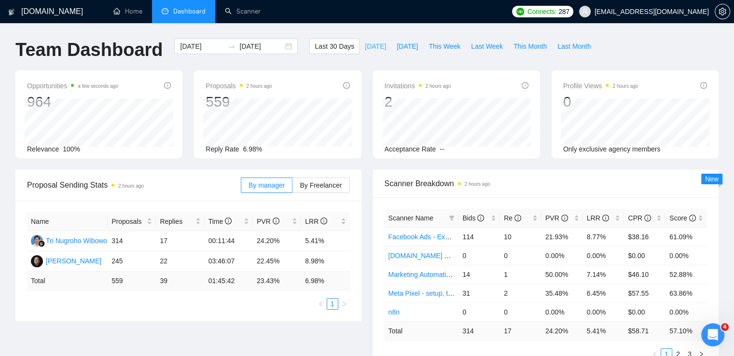
click at [365, 47] on span "[DATE]" at bounding box center [375, 46] width 21 height 11
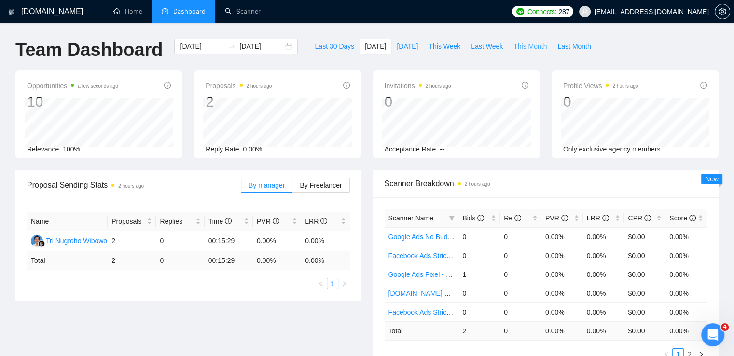
click at [513, 47] on span "This Month" at bounding box center [529, 46] width 33 height 11
type input "[DATE]"
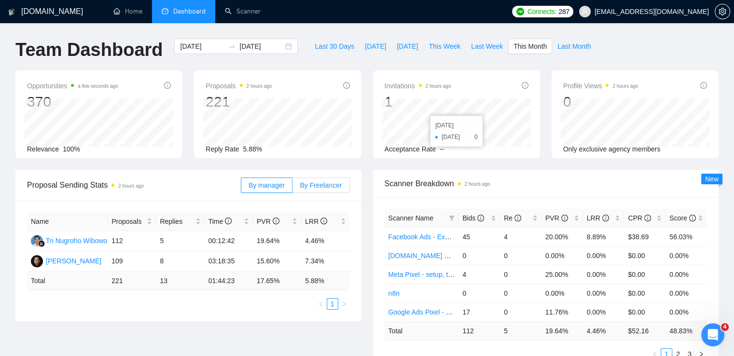
click at [329, 185] on span "By Freelancer" at bounding box center [321, 185] width 42 height 8
click at [292, 188] on input "By Freelancer" at bounding box center [292, 188] width 0 height 0
